Goal: Find specific page/section: Find specific page/section

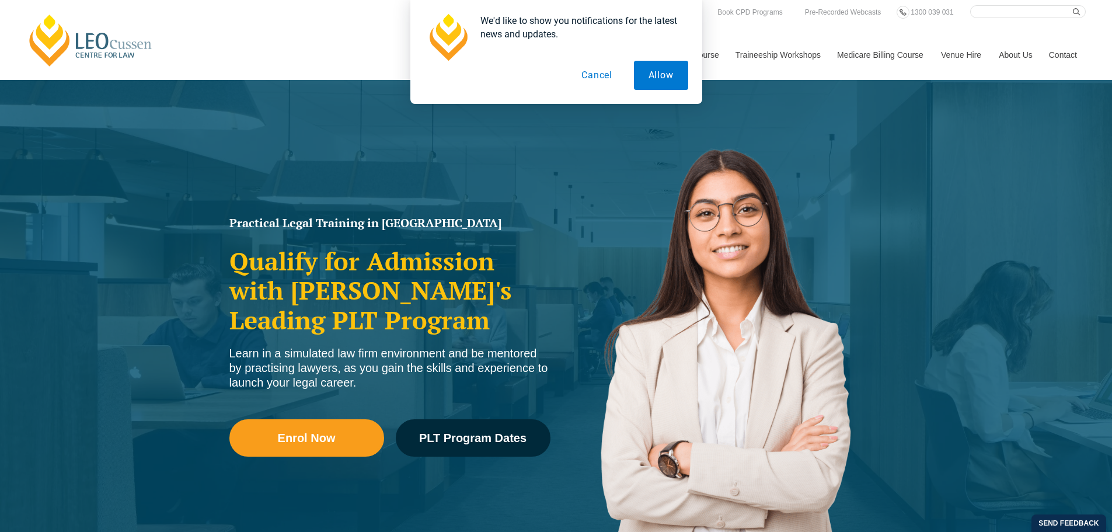
click at [600, 82] on button "Cancel" at bounding box center [597, 75] width 60 height 29
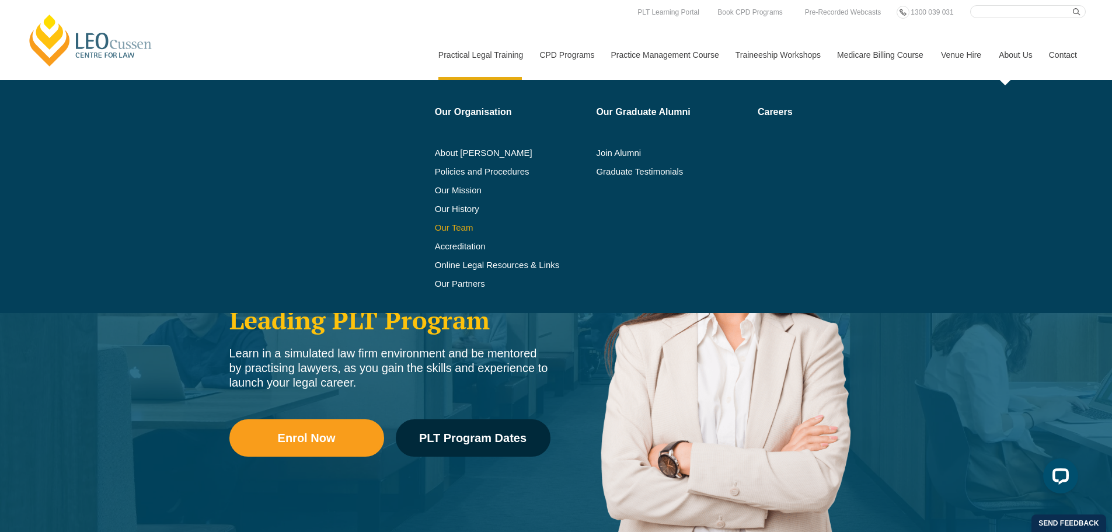
click at [460, 226] on link "Our Team" at bounding box center [512, 227] width 154 height 9
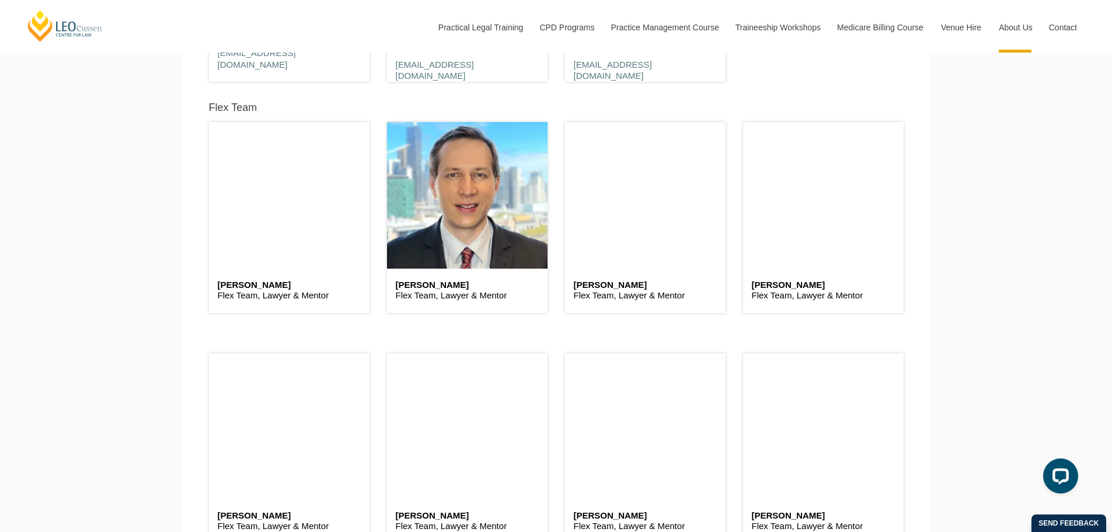
scroll to position [3037, 0]
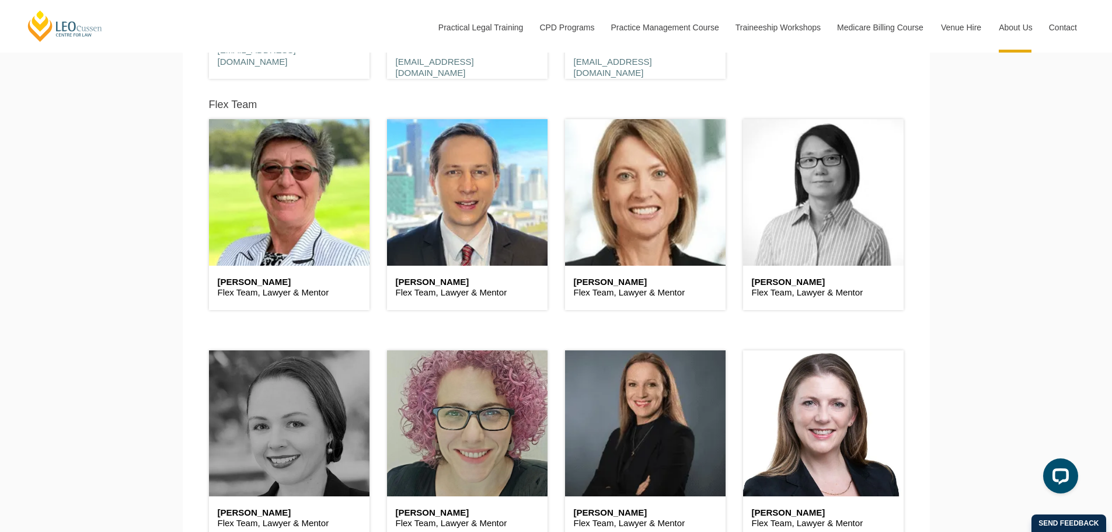
click at [797, 224] on header at bounding box center [823, 192] width 161 height 146
click at [770, 260] on header at bounding box center [823, 192] width 161 height 146
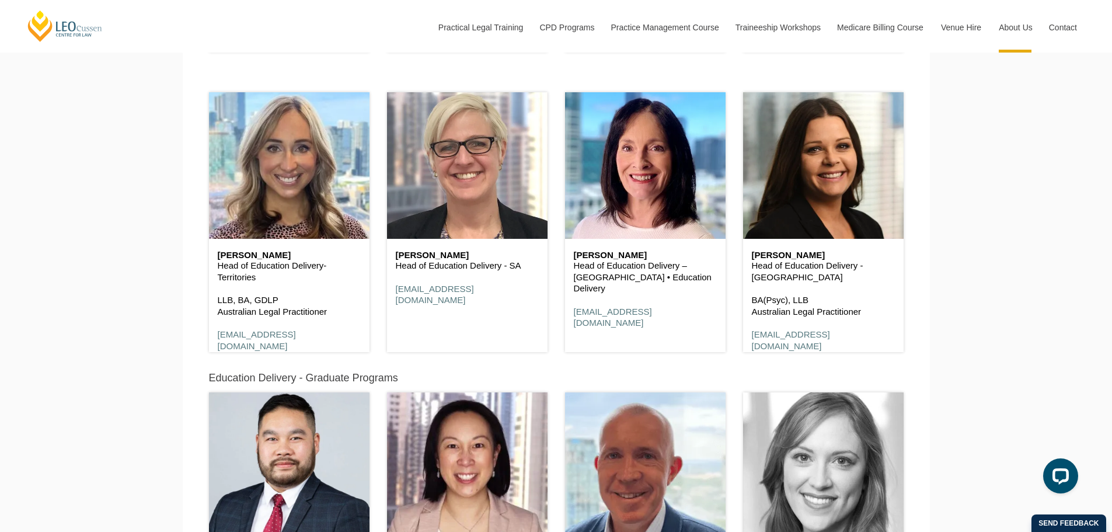
scroll to position [993, 0]
